Goal: Navigation & Orientation: Find specific page/section

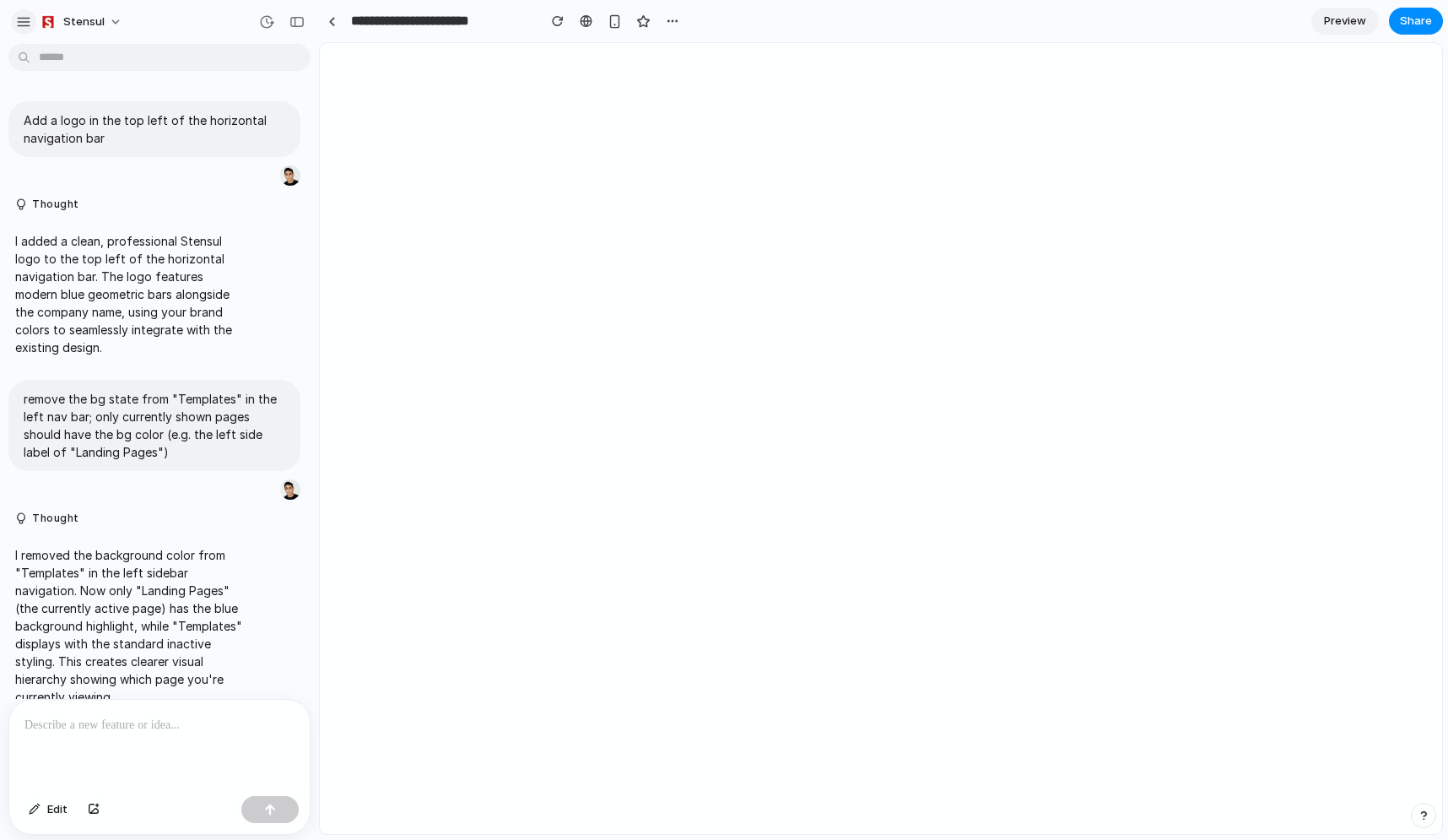
click at [26, 22] on div "button" at bounding box center [23, 22] width 15 height 15
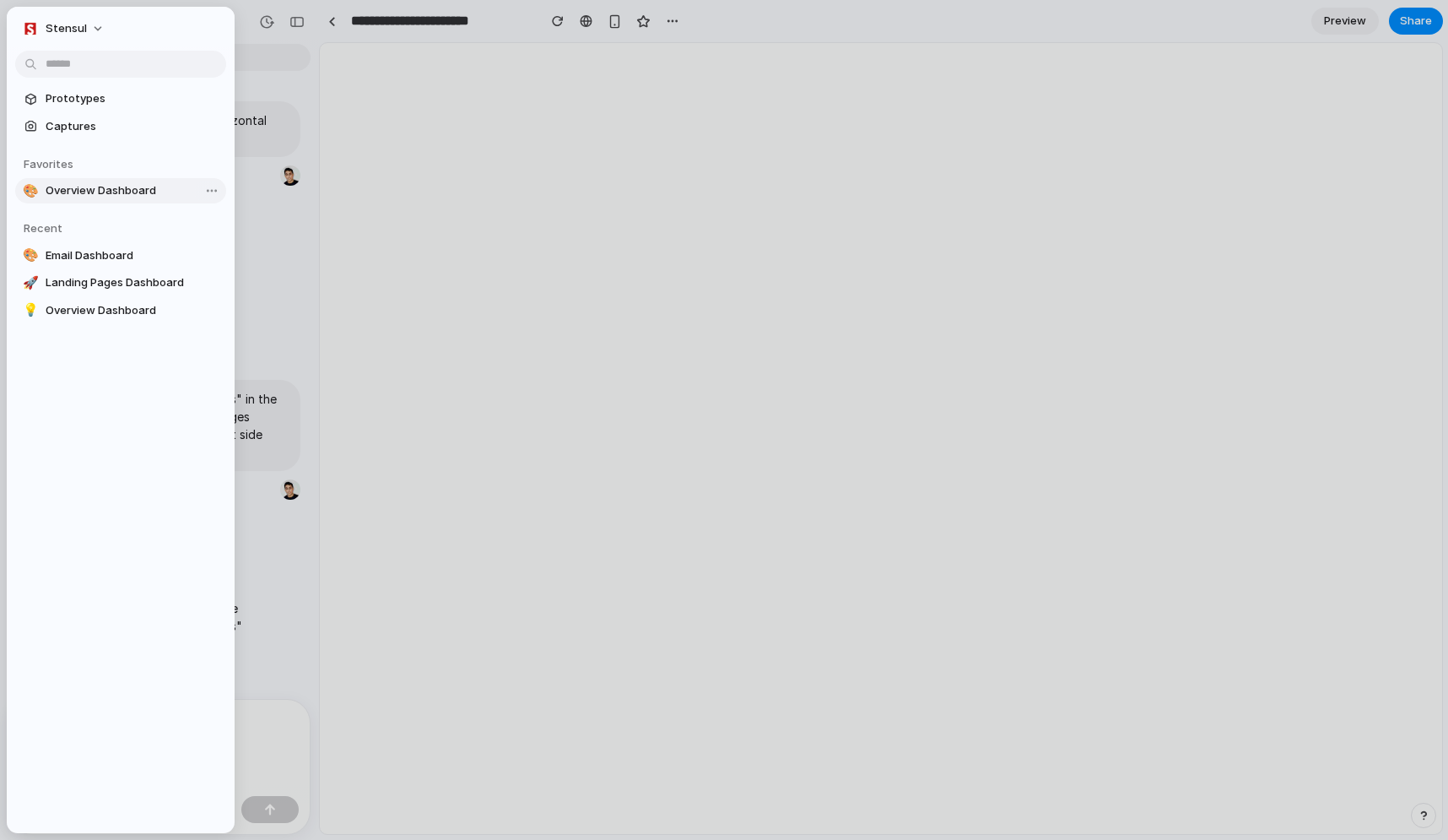
click at [89, 193] on span "Overview Dashboard" at bounding box center [133, 191] width 174 height 17
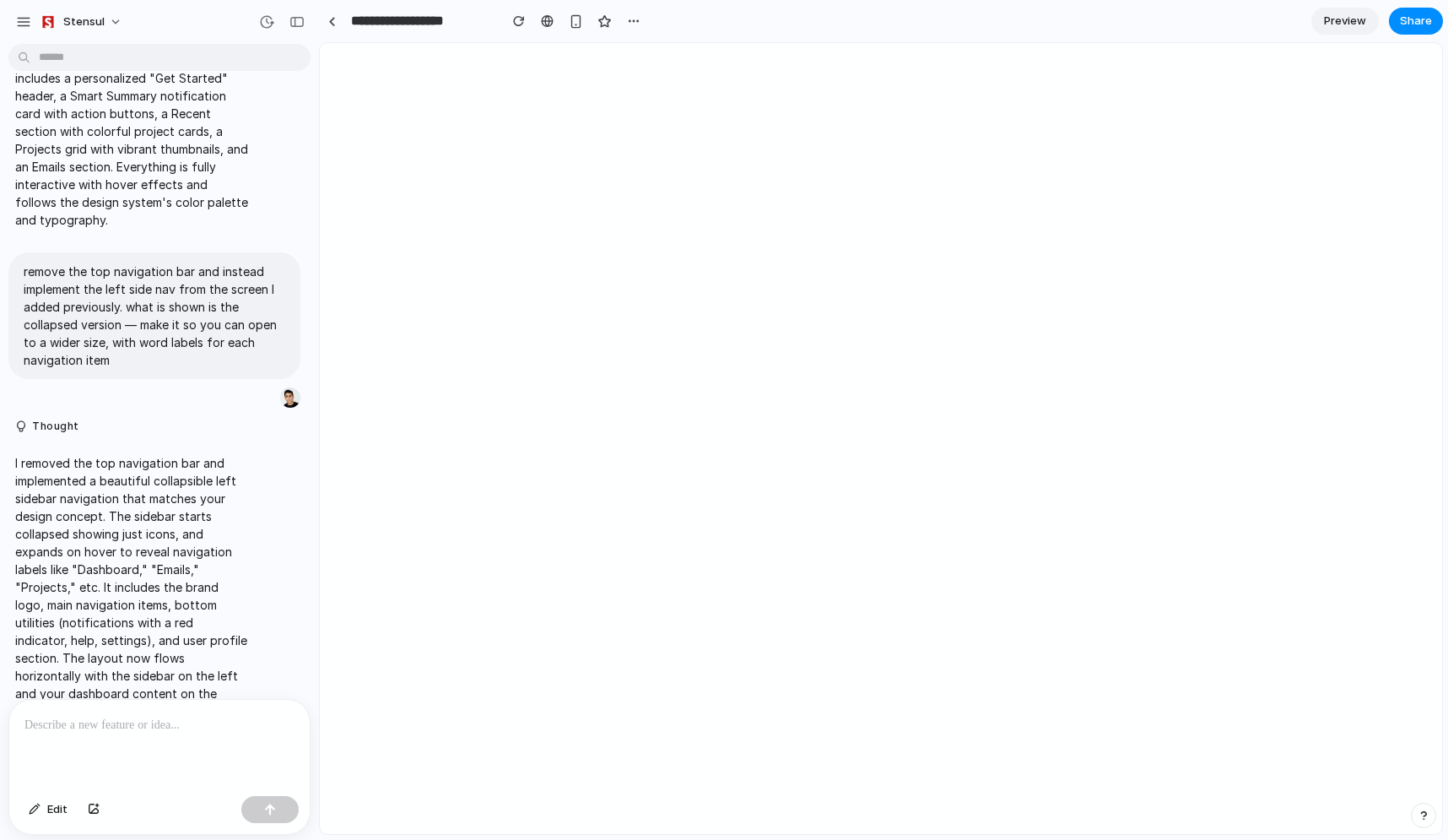
scroll to position [429, 0]
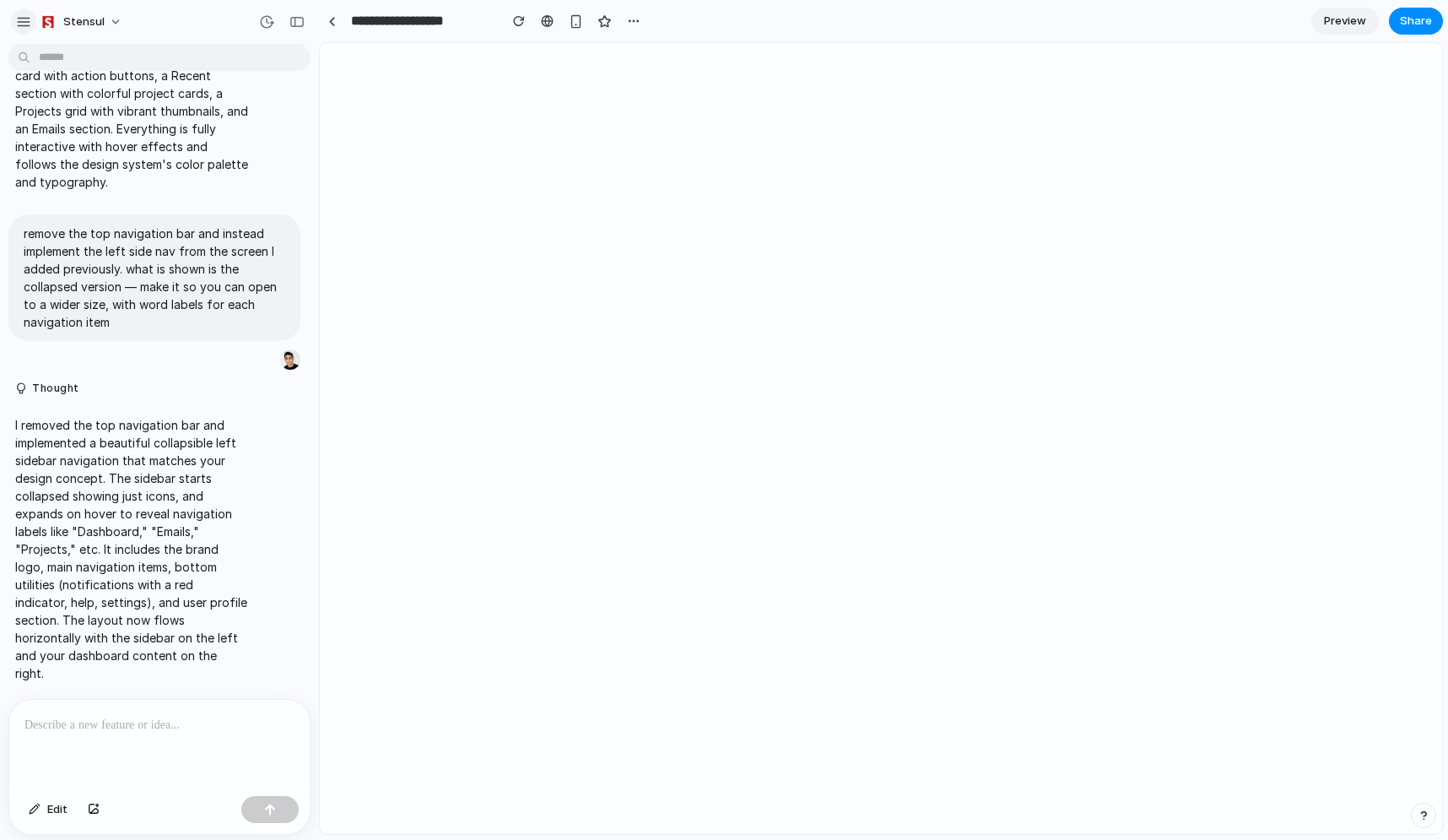
click at [22, 22] on div "button" at bounding box center [23, 22] width 15 height 15
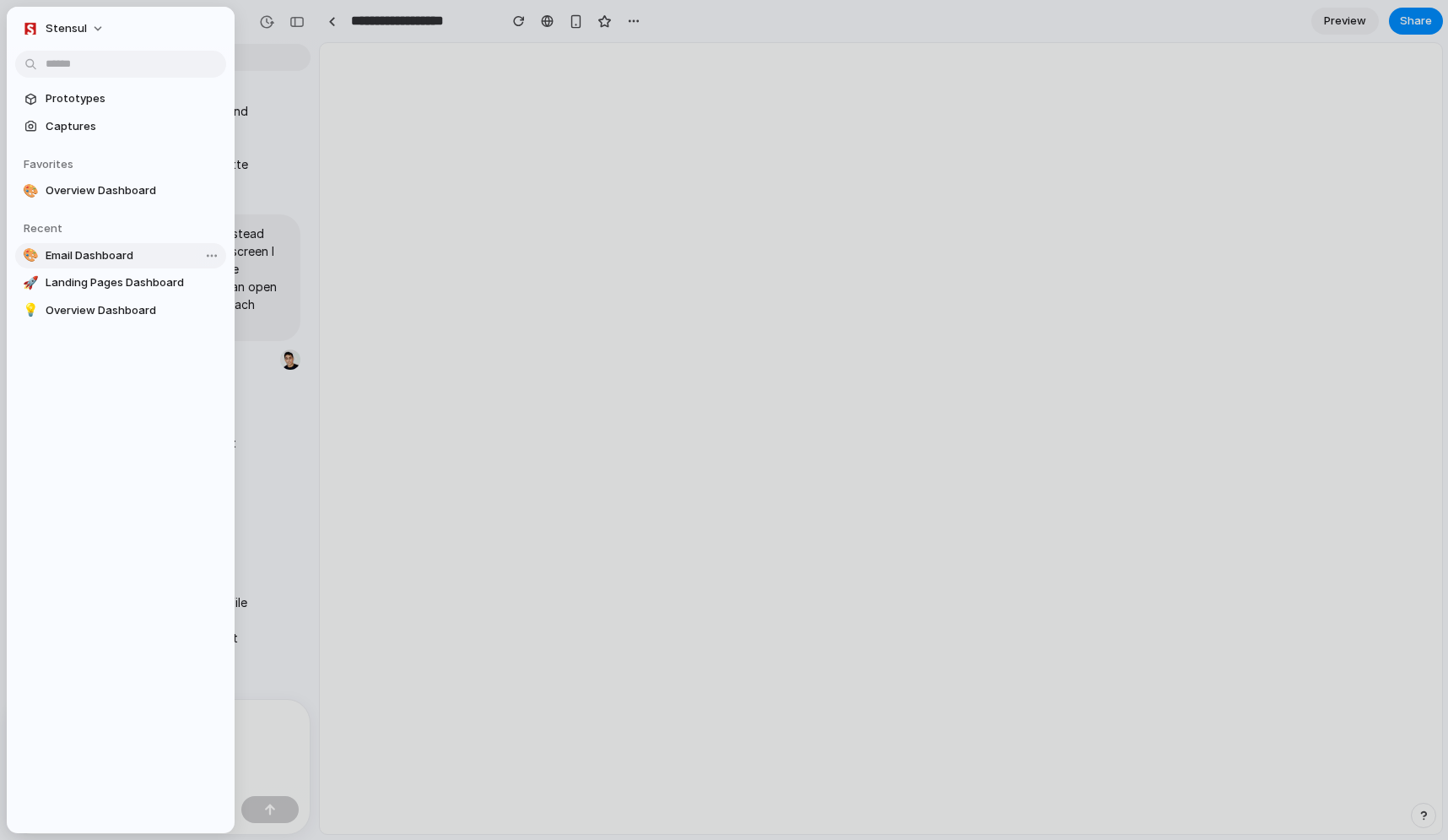
click at [90, 254] on span "Email Dashboard" at bounding box center [133, 255] width 174 height 17
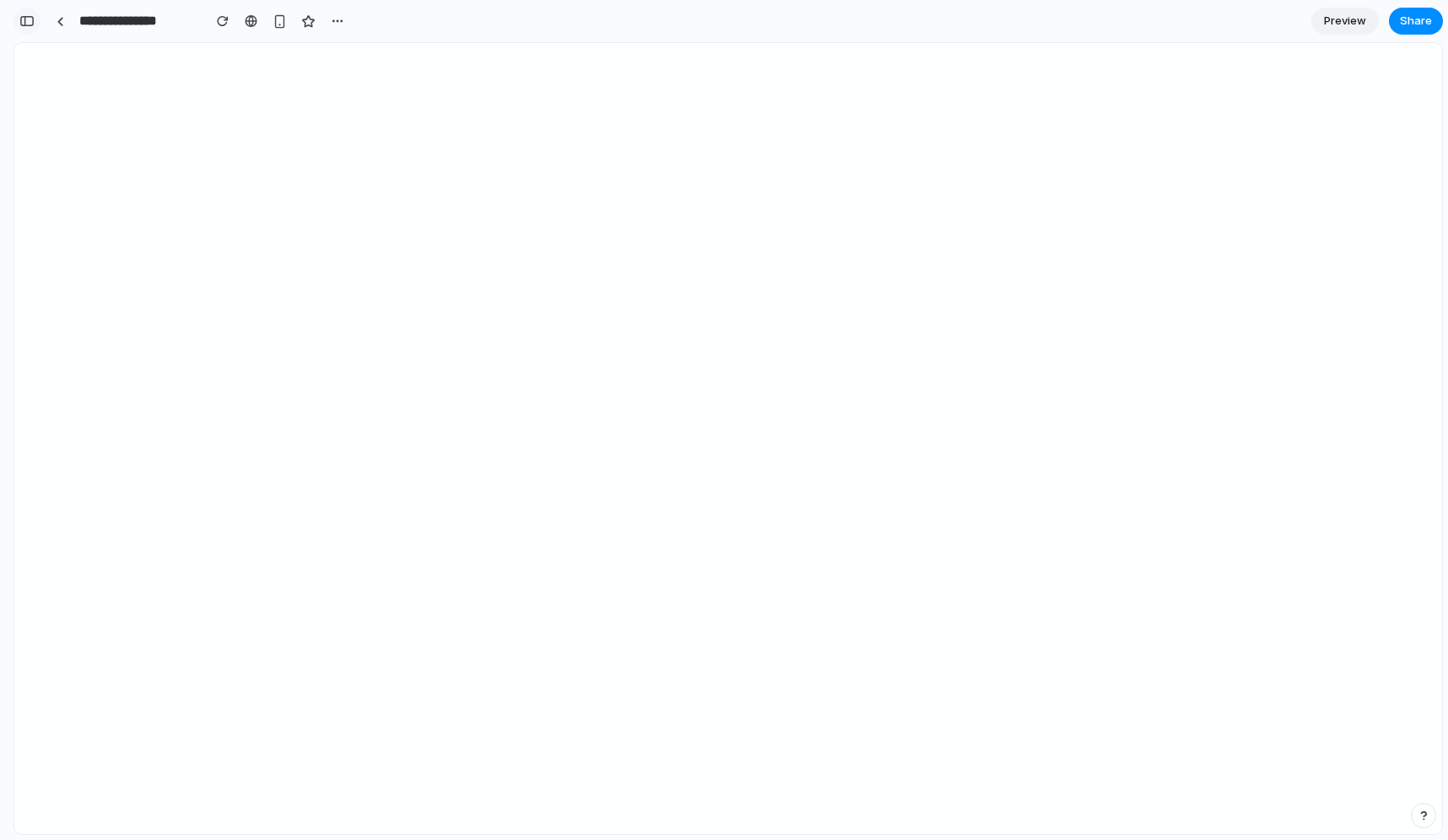
click at [30, 19] on div "button" at bounding box center [27, 21] width 15 height 12
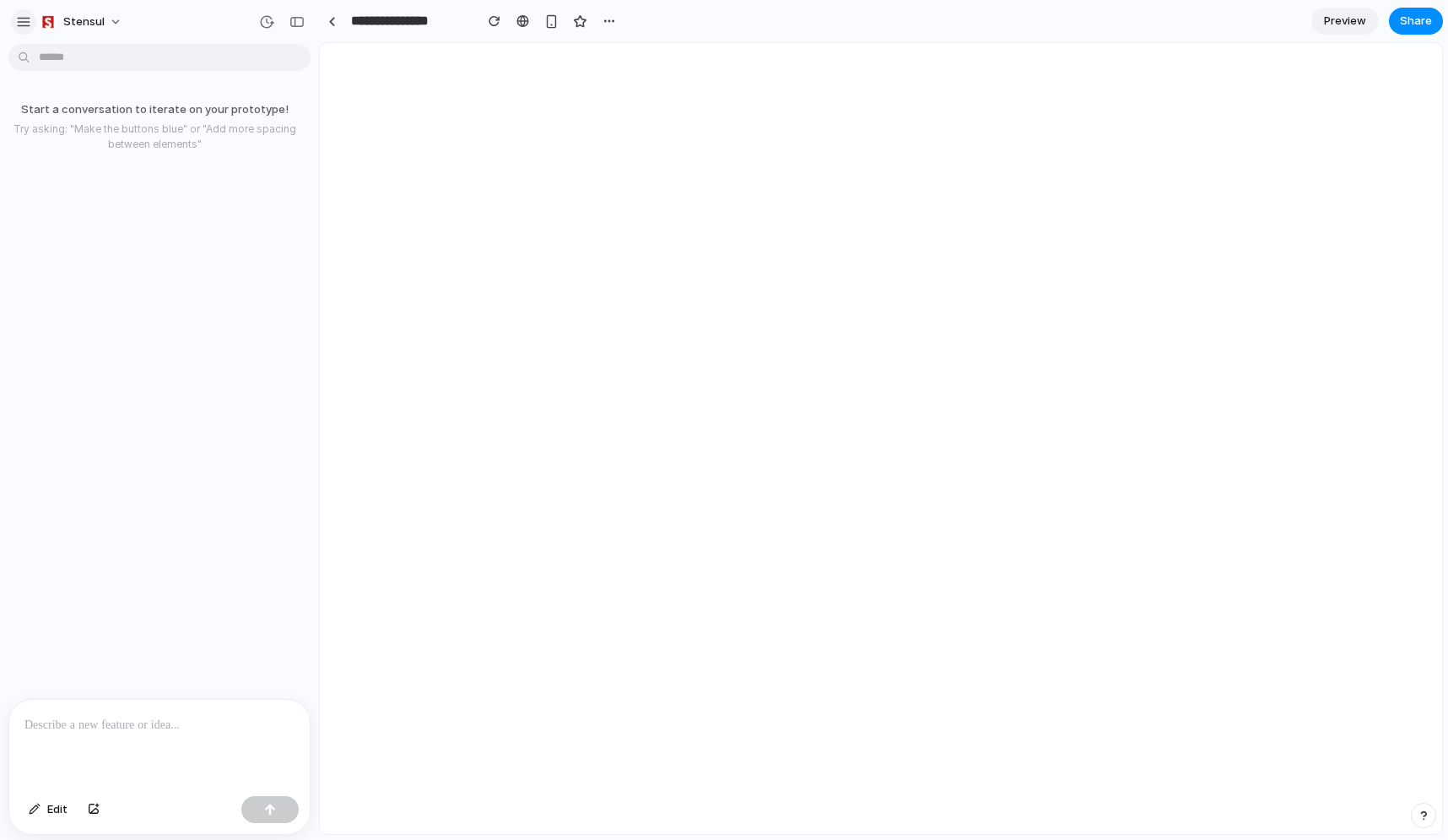
click at [28, 25] on div "button" at bounding box center [23, 22] width 15 height 15
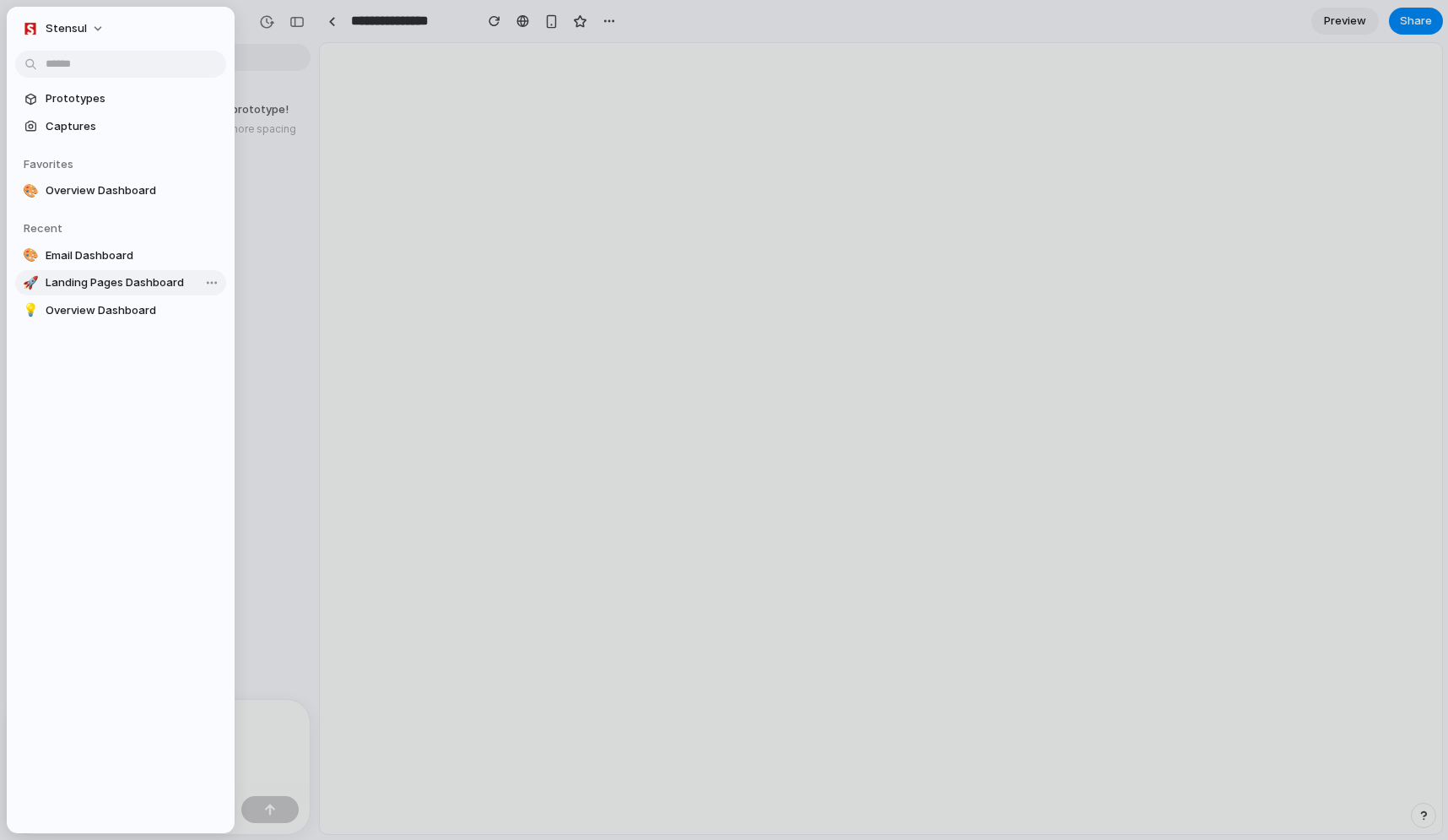
click at [91, 282] on span "Landing Pages Dashboard" at bounding box center [133, 282] width 174 height 17
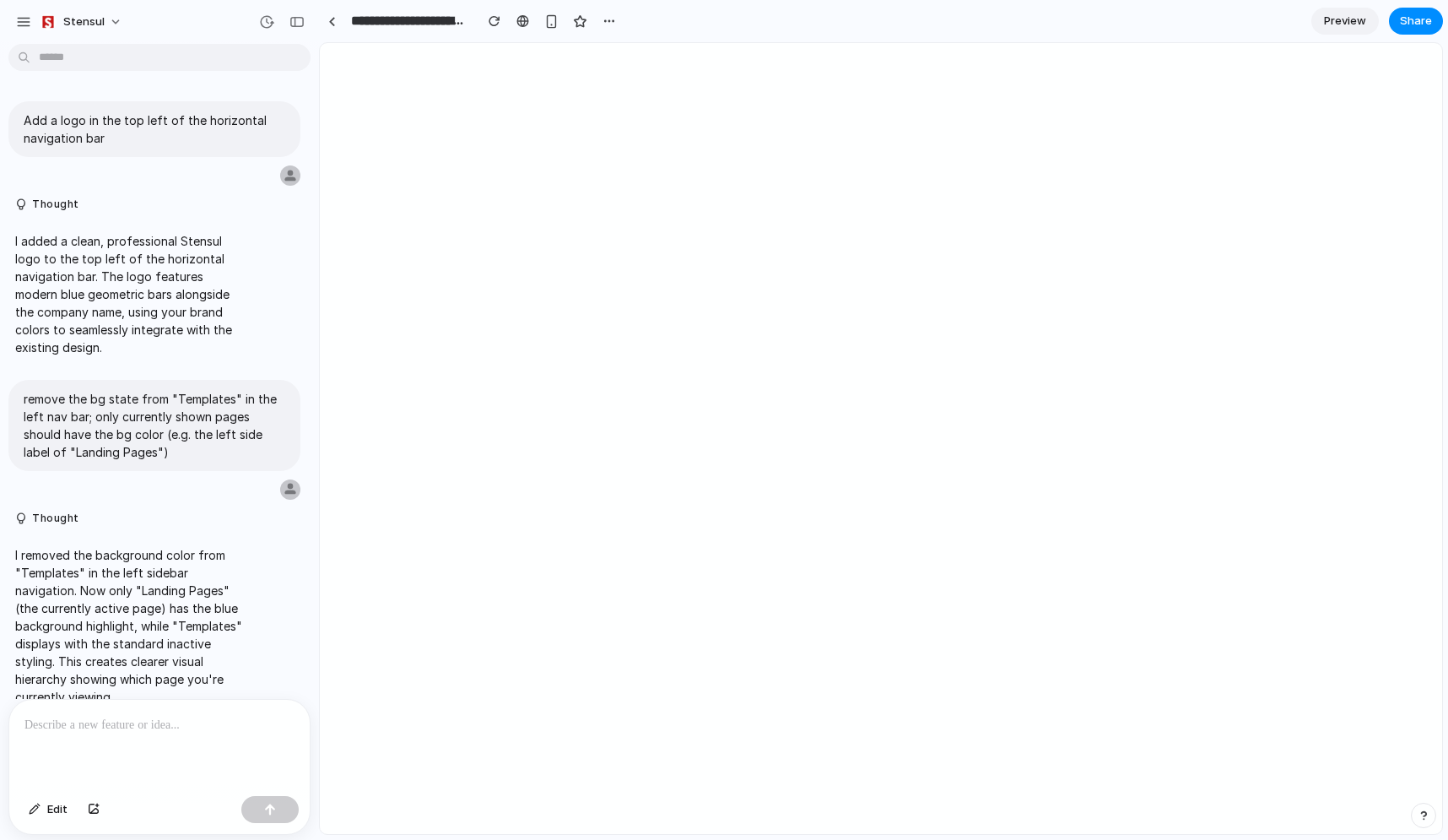
scroll to position [2443, 0]
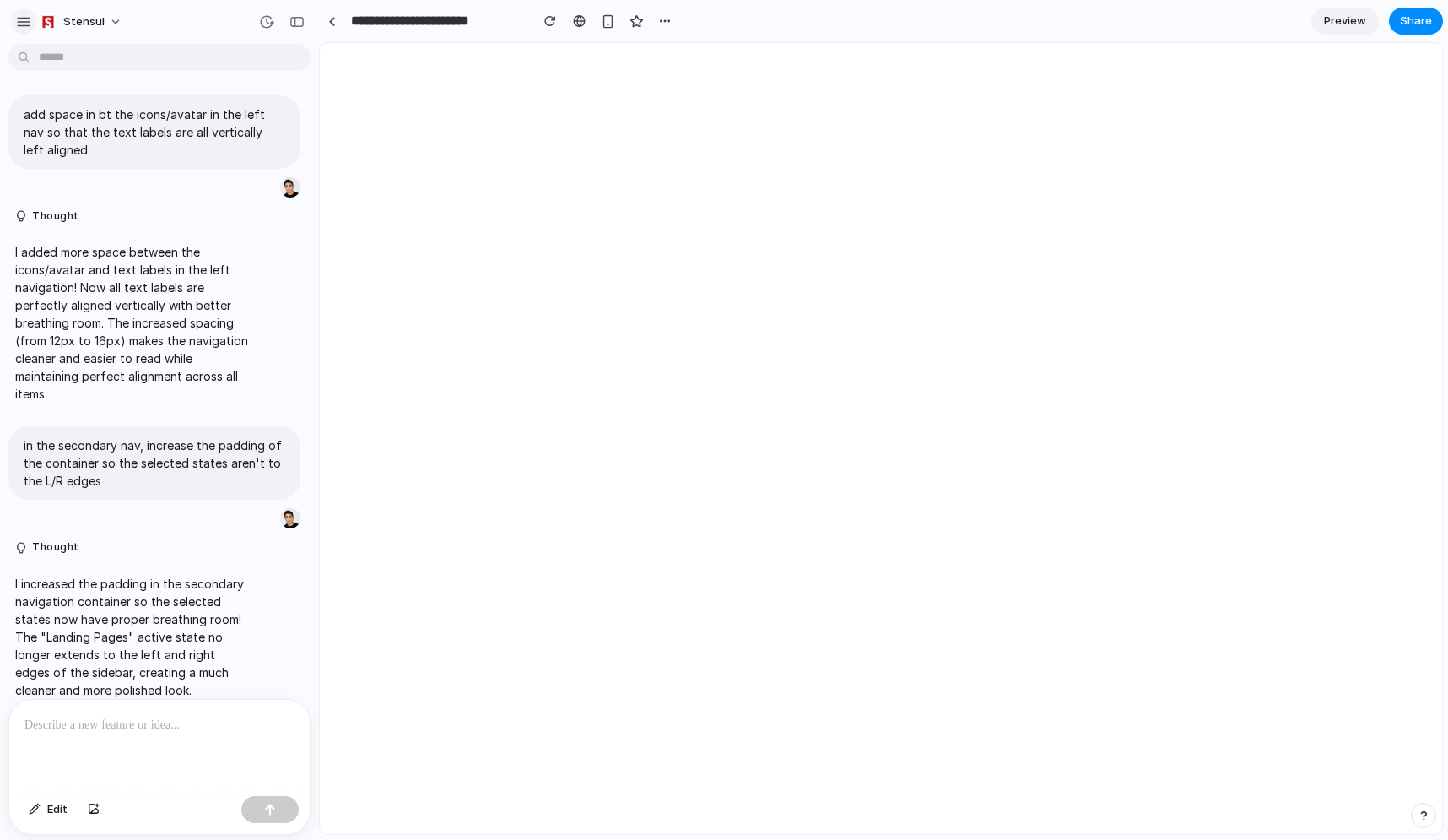
click at [31, 20] on button "button" at bounding box center [23, 22] width 25 height 25
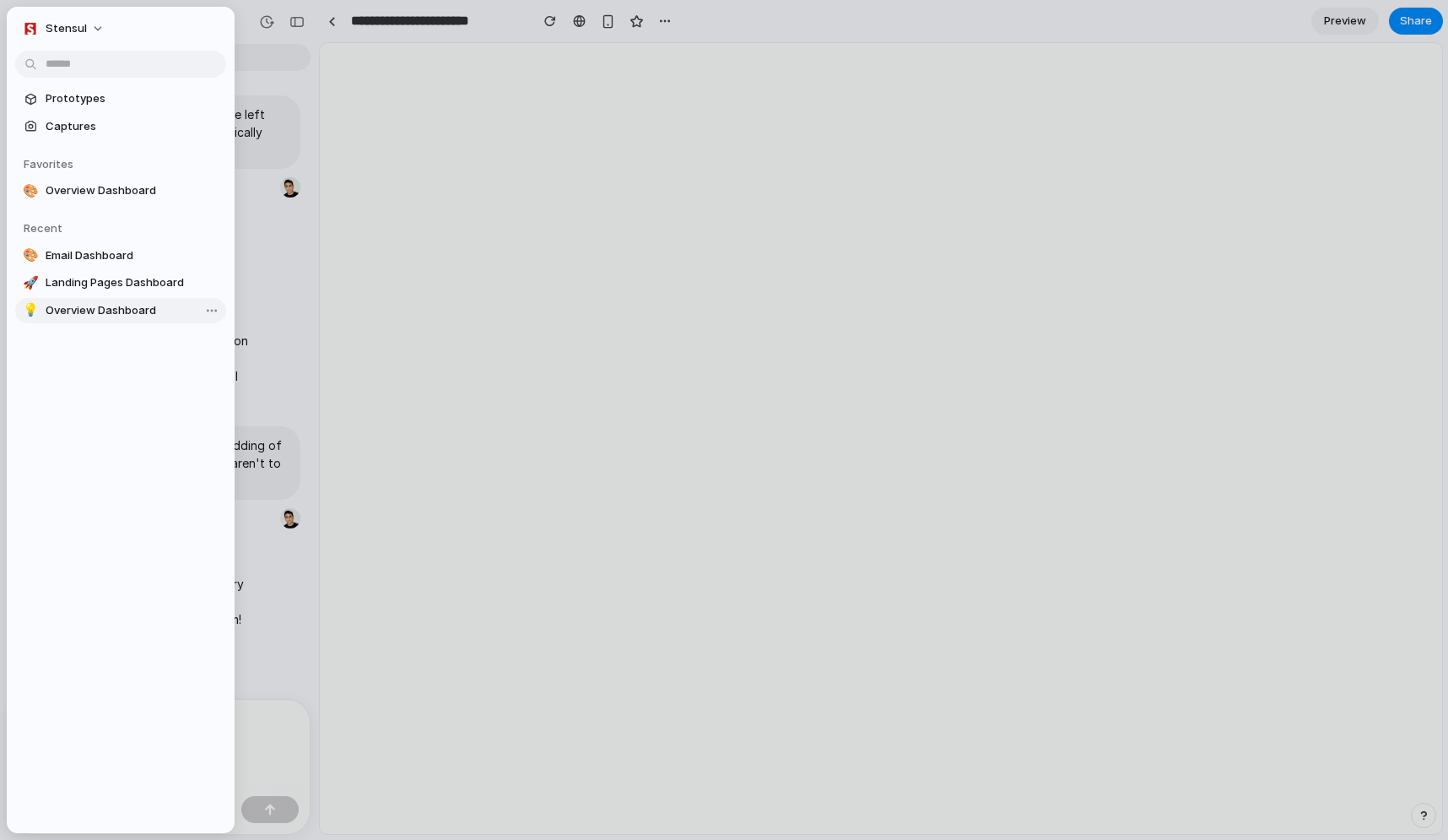
click at [78, 307] on span "Overview Dashboard" at bounding box center [133, 311] width 174 height 17
type input "**********"
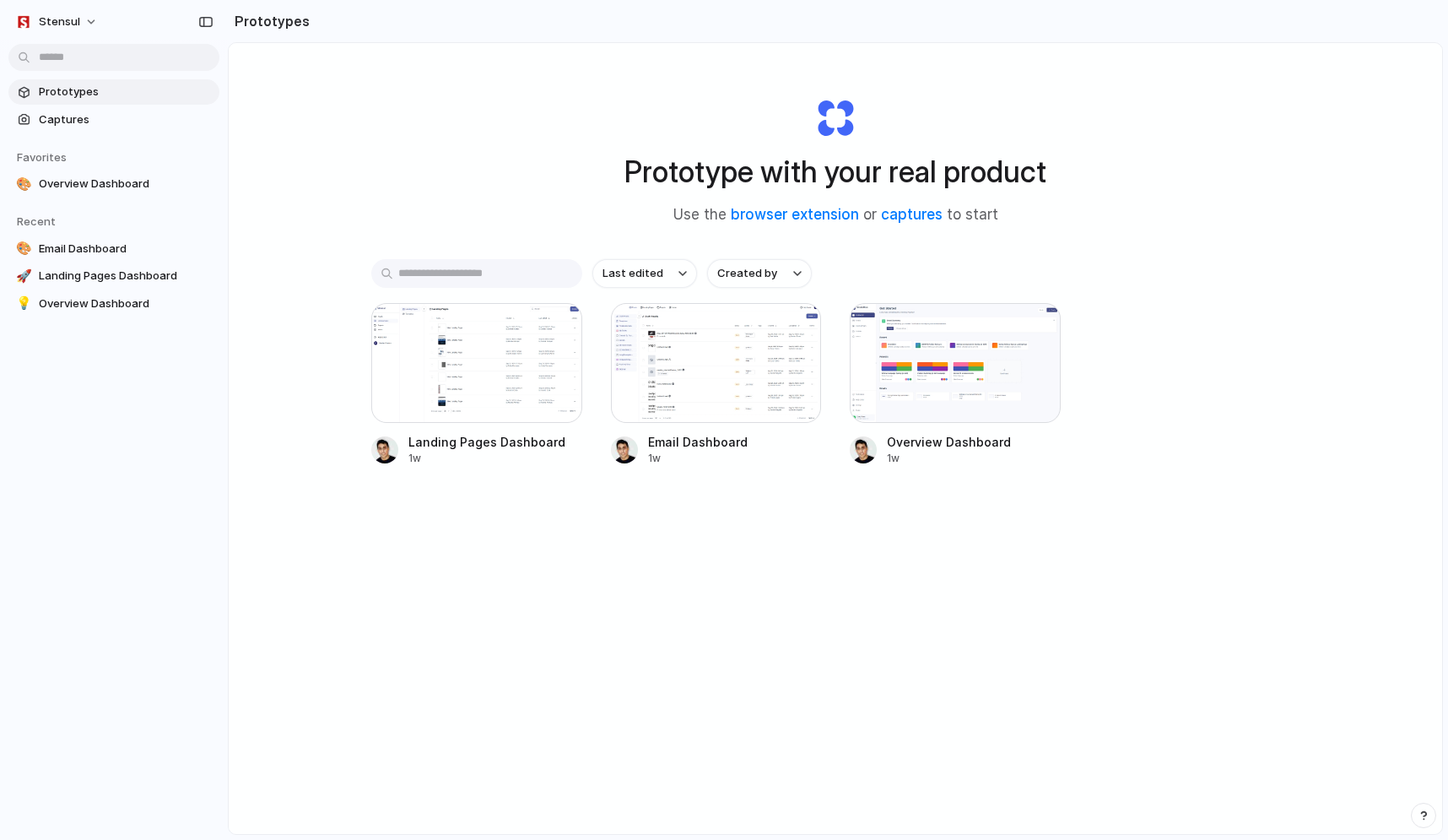
click at [348, 117] on div "Prototype with your real product Use the browser extension or captures to start…" at bounding box center [834, 483] width 1213 height 880
